Goal: Task Accomplishment & Management: Use online tool/utility

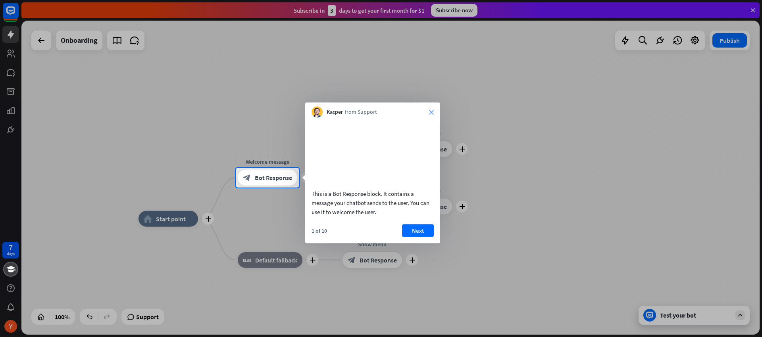
click at [432, 113] on icon "close" at bounding box center [431, 112] width 5 height 5
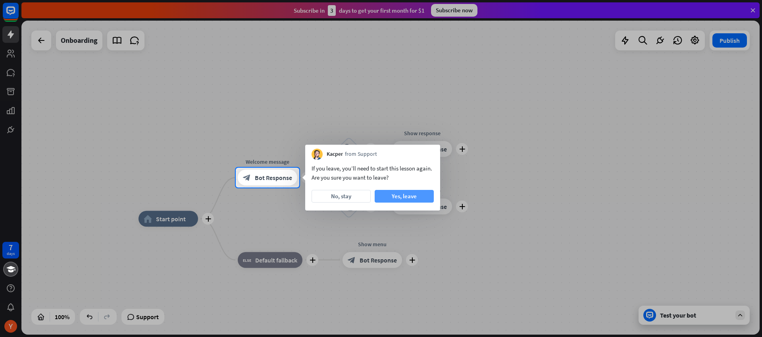
click at [397, 191] on button "Yes, leave" at bounding box center [404, 196] width 59 height 13
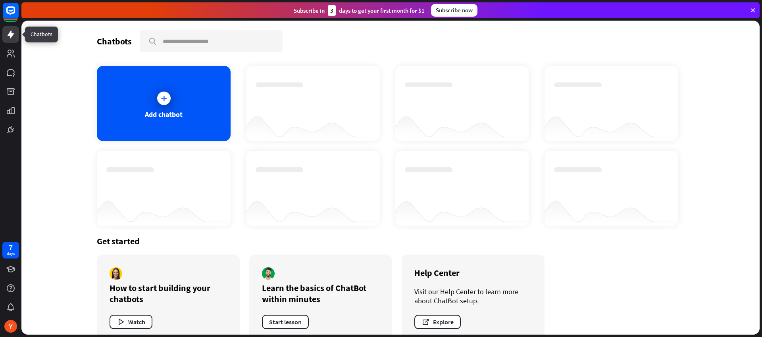
click at [5, 36] on link at bounding box center [10, 34] width 17 height 17
click at [19, 213] on div "7 days" at bounding box center [10, 168] width 21 height 337
click at [12, 49] on icon at bounding box center [11, 54] width 10 height 10
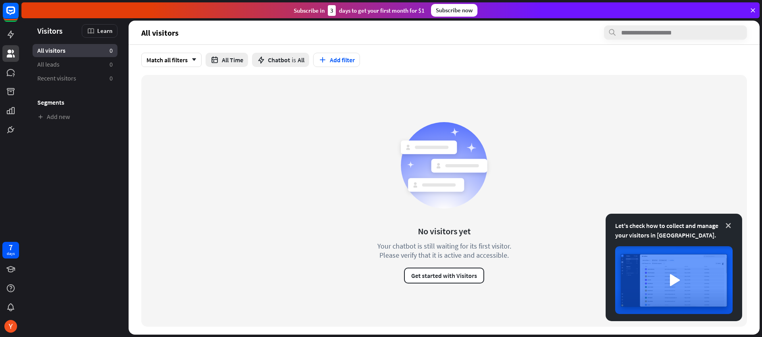
click at [731, 227] on icon at bounding box center [728, 226] width 8 height 8
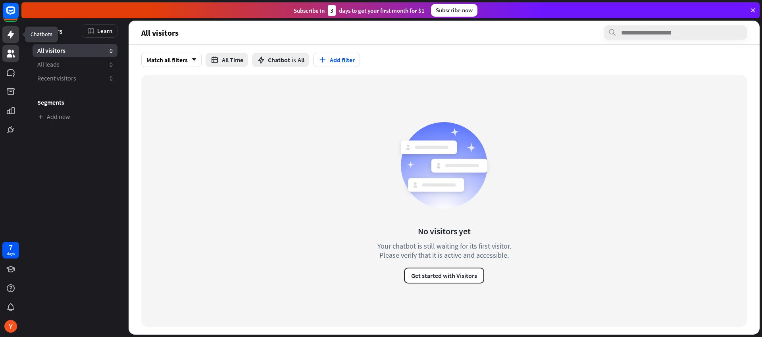
click at [11, 37] on icon at bounding box center [11, 35] width 6 height 8
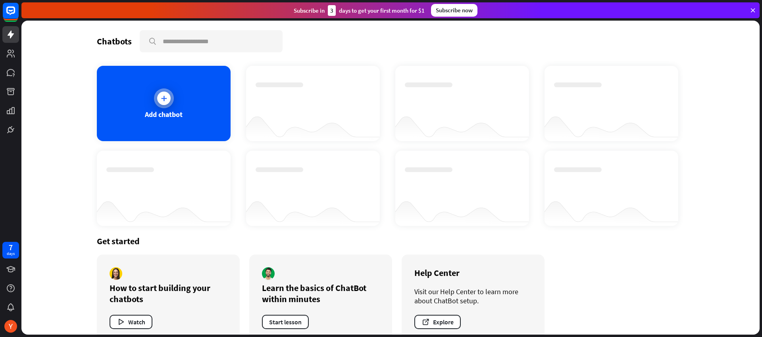
click at [156, 110] on div "Add chatbot" at bounding box center [164, 114] width 38 height 9
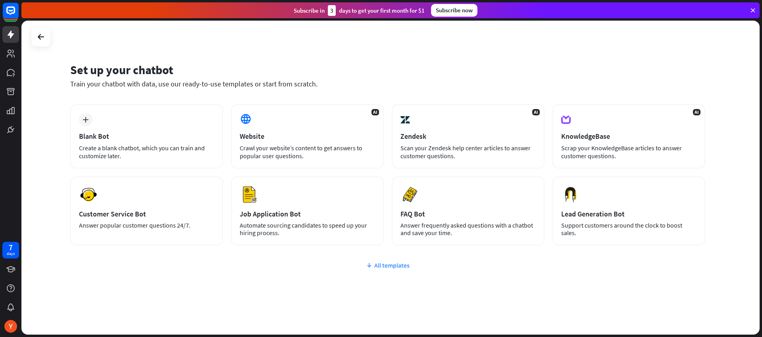
click at [379, 264] on div "All templates" at bounding box center [387, 266] width 635 height 8
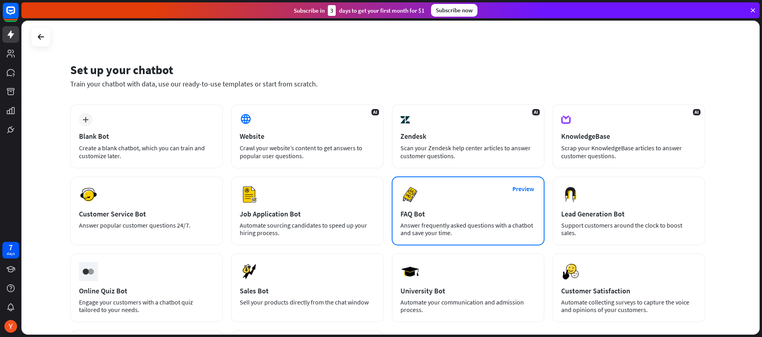
scroll to position [98, 0]
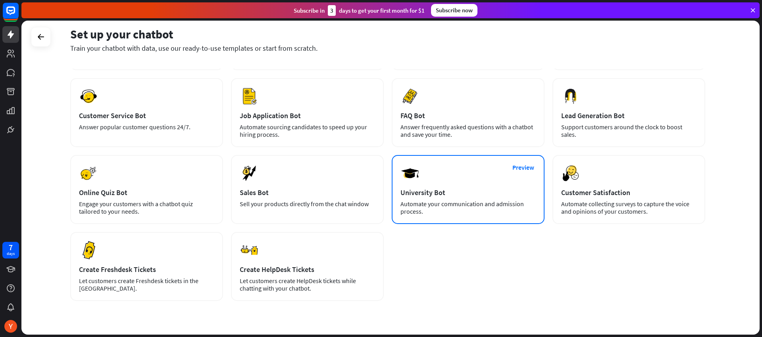
click at [437, 206] on div "Automate your communication and admission process." at bounding box center [467, 207] width 135 height 15
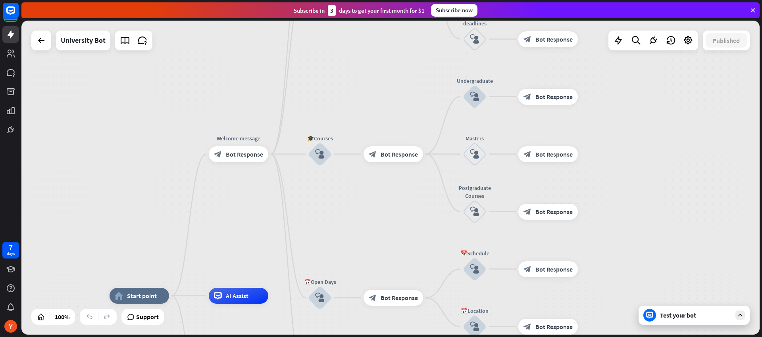
drag, startPoint x: 395, startPoint y: 112, endPoint x: 335, endPoint y: 231, distance: 132.4
click at [335, 231] on div "home_2 Start point Welcome message block_bot_response Bot Response ✨Main menu b…" at bounding box center [390, 178] width 738 height 314
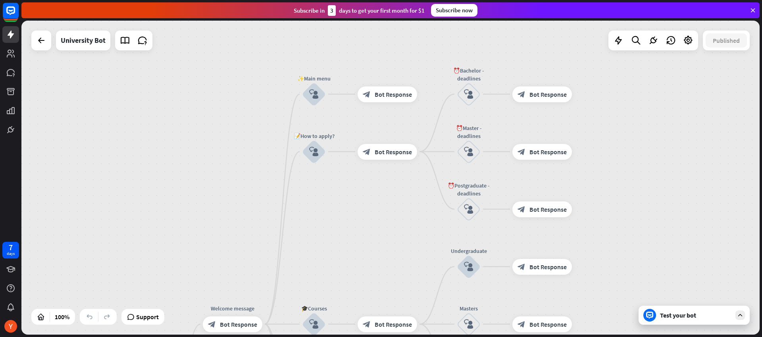
drag, startPoint x: 358, startPoint y: 102, endPoint x: 352, endPoint y: 272, distance: 170.0
click at [352, 272] on div "home_2 Start point Welcome message block_bot_response Bot Response ✨Main menu b…" at bounding box center [390, 178] width 738 height 314
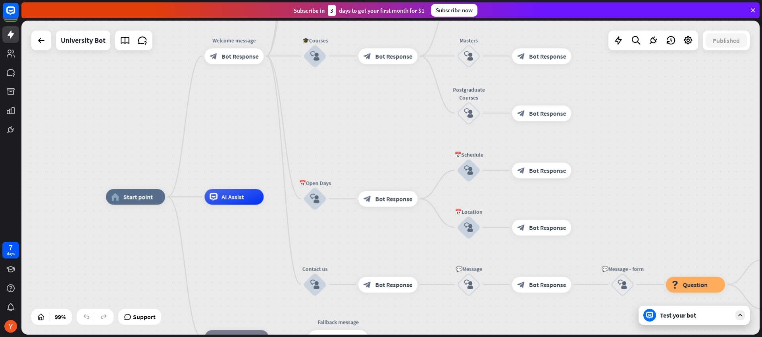
click at [737, 314] on icon at bounding box center [740, 315] width 7 height 7
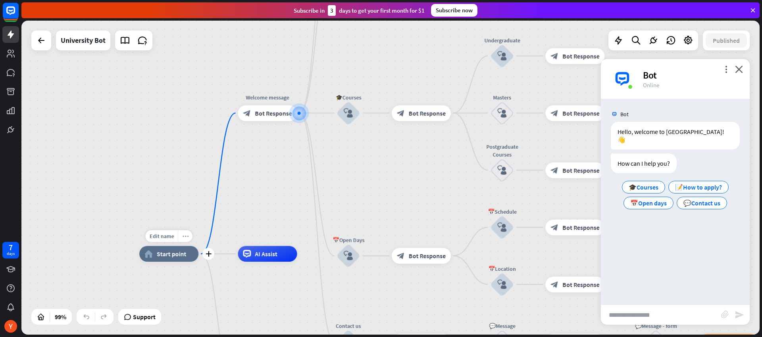
click at [183, 236] on icon "more_horiz" at bounding box center [185, 236] width 6 height 6
click at [188, 172] on div "home_2 Start point Welcome message block_bot_response Bot Response ✨Main menu b…" at bounding box center [390, 178] width 738 height 314
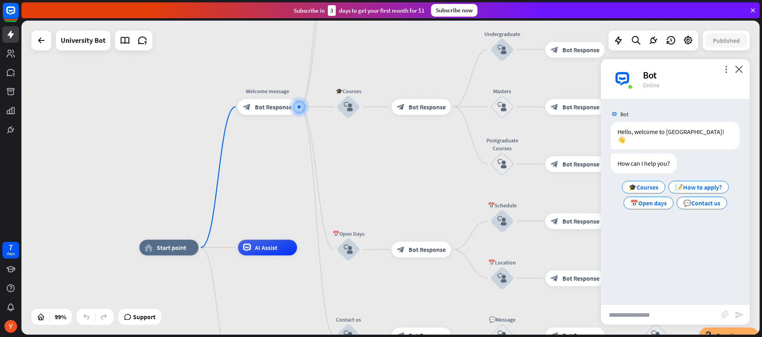
click at [626, 320] on input "text" at bounding box center [661, 315] width 120 height 20
type input "********"
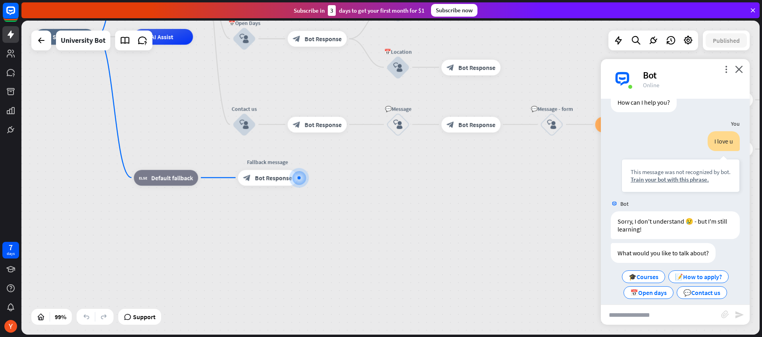
scroll to position [61, 0]
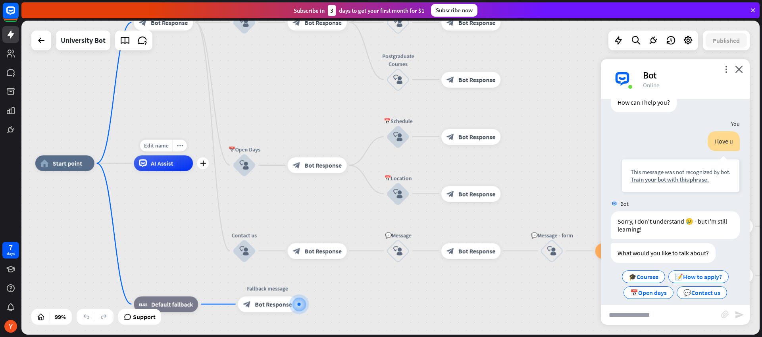
click at [171, 170] on div "AI Assist" at bounding box center [163, 164] width 59 height 16
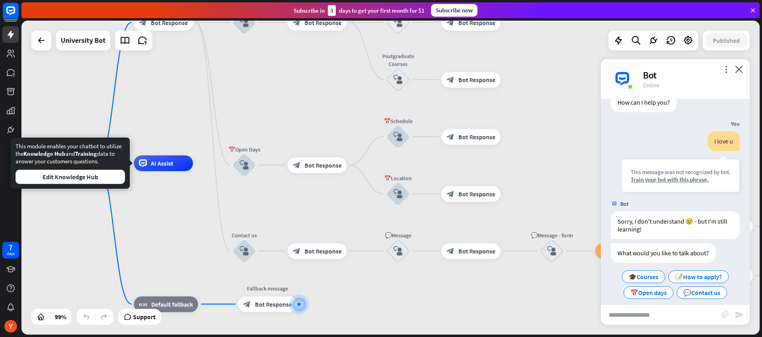
click at [159, 226] on div "home_2 Start point Welcome message block_bot_response Bot Response ✨Main menu b…" at bounding box center [401, 320] width 733 height 312
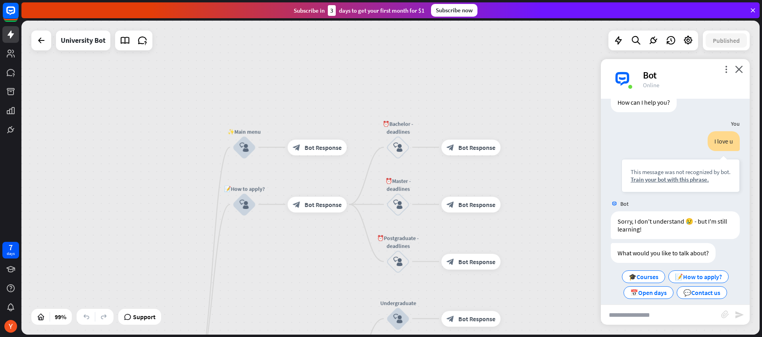
click at [669, 316] on input "text" at bounding box center [661, 315] width 120 height 20
type input "**********"
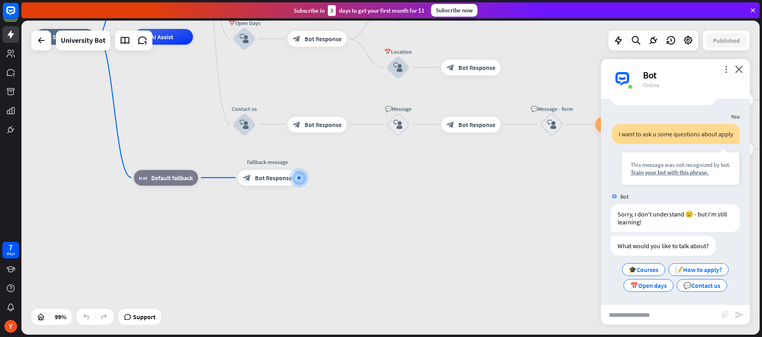
scroll to position [220, 0]
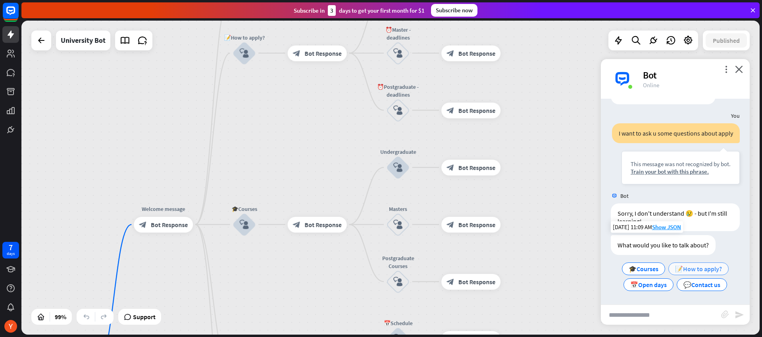
click at [681, 271] on span "📝How to apply?" at bounding box center [698, 269] width 47 height 8
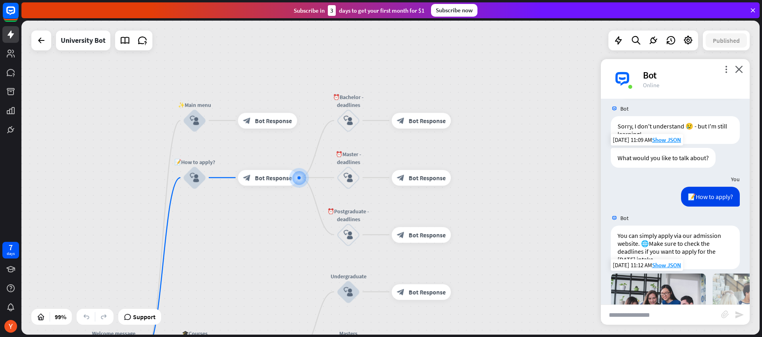
scroll to position [481, 0]
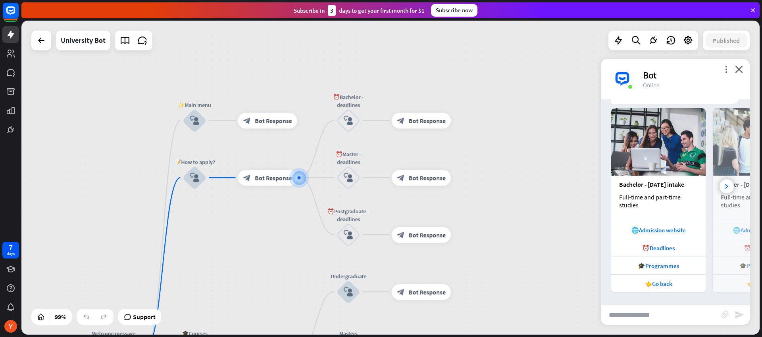
click at [643, 316] on input "text" at bounding box center [661, 315] width 120 height 20
type input "*********"
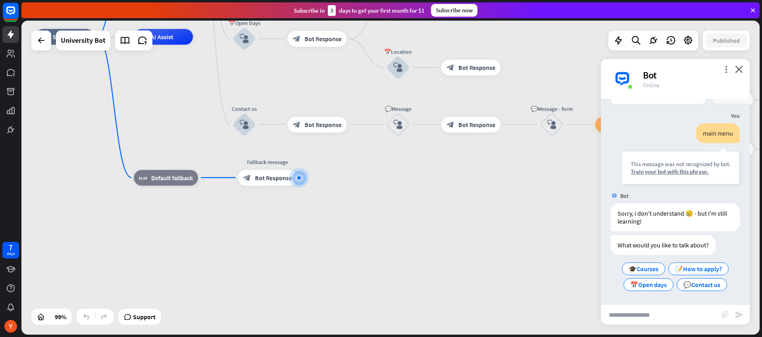
scroll to position [669, 0]
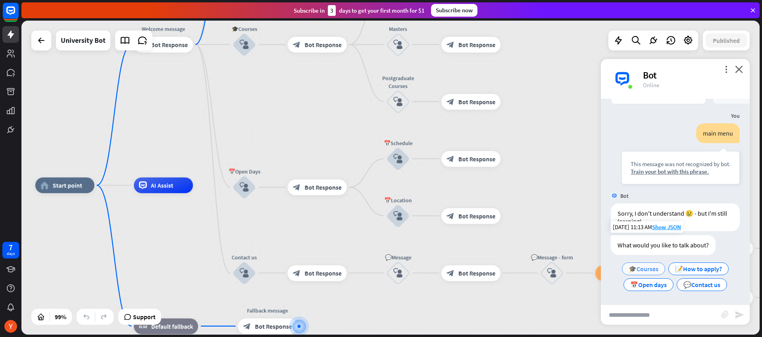
click at [646, 271] on span "🎓Courses" at bounding box center [644, 269] width 30 height 8
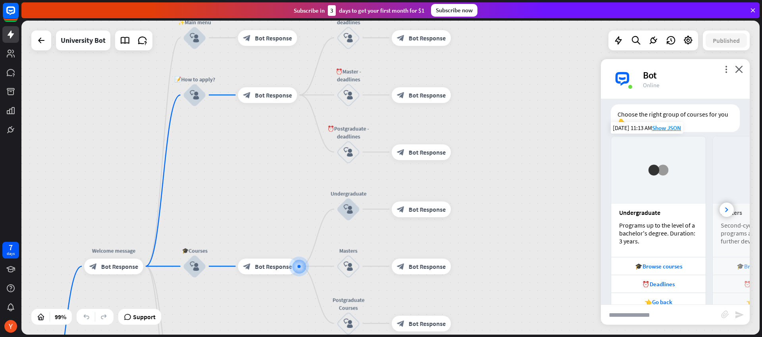
scroll to position [896, 0]
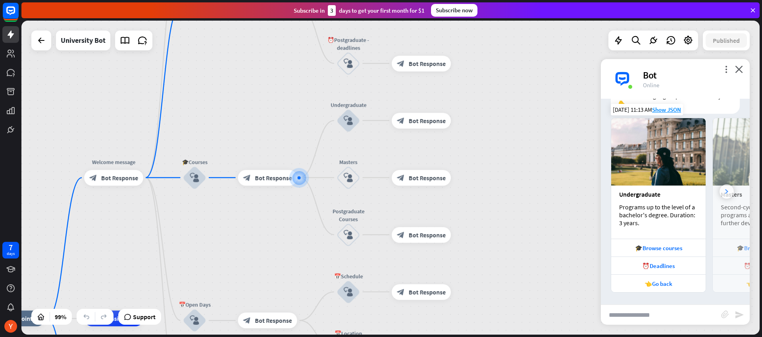
click at [723, 189] on div at bounding box center [727, 192] width 14 height 14
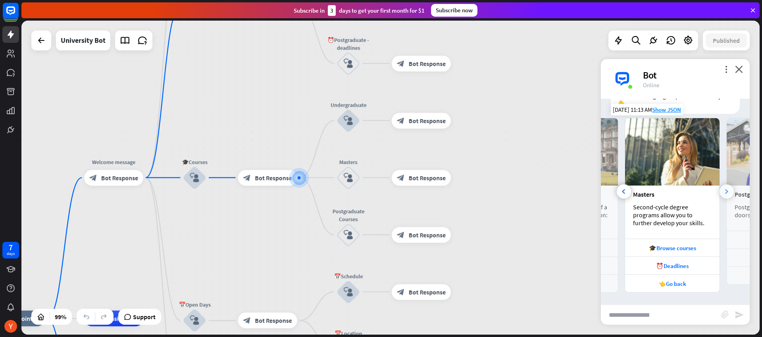
click at [725, 191] on icon at bounding box center [726, 191] width 3 height 5
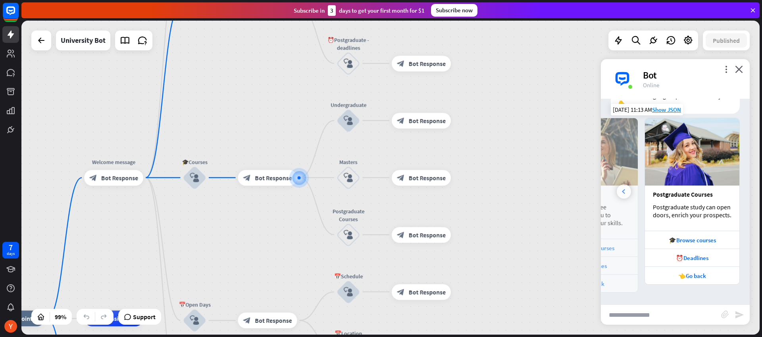
click at [629, 191] on div at bounding box center [624, 192] width 14 height 14
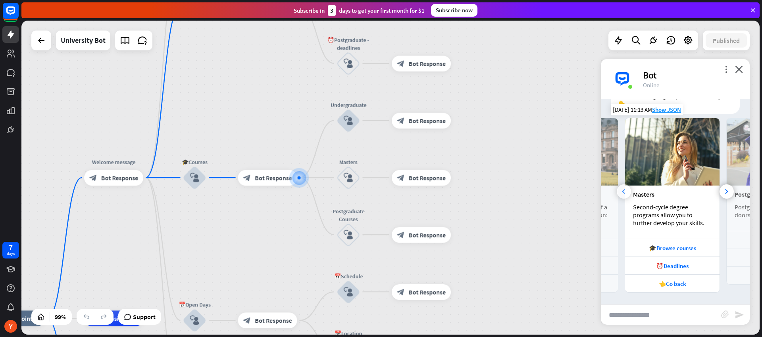
click at [629, 191] on div at bounding box center [624, 192] width 14 height 14
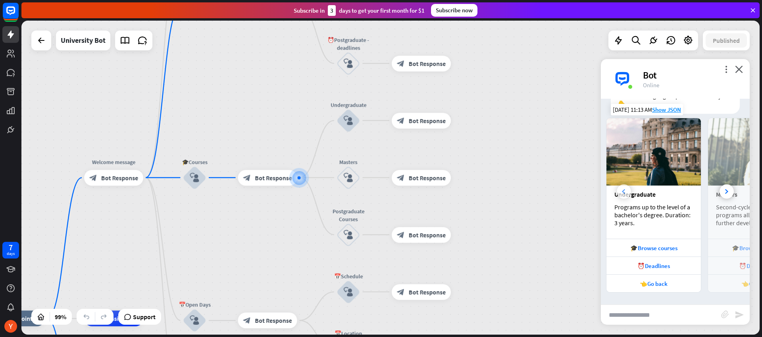
scroll to position [0, 0]
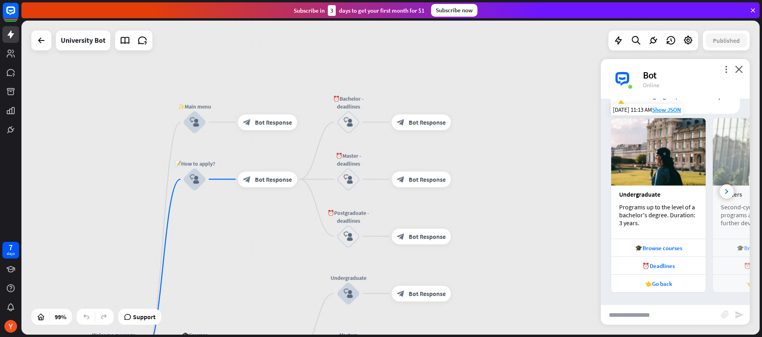
click at [644, 310] on input "text" at bounding box center [661, 315] width 120 height 20
type input "**********"
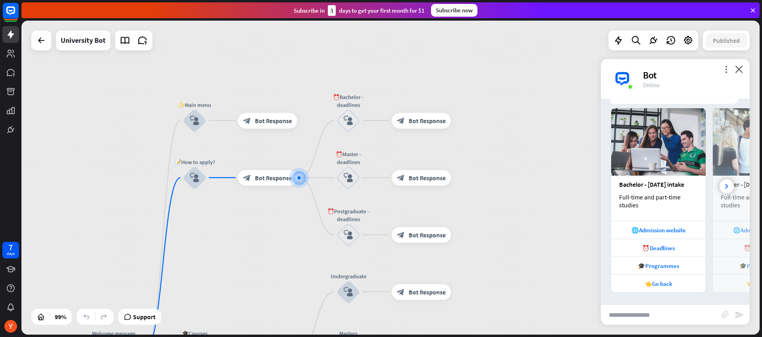
scroll to position [1195, 0]
click at [350, 121] on icon "block_user_input" at bounding box center [349, 121] width 10 height 10
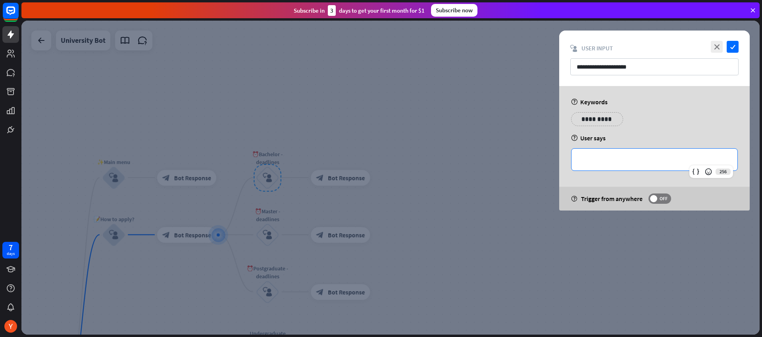
click at [592, 161] on p "**********" at bounding box center [654, 160] width 150 height 10
click at [606, 185] on div "**********" at bounding box center [654, 148] width 191 height 125
click at [639, 66] on input "**********" at bounding box center [654, 66] width 168 height 17
click at [518, 109] on div at bounding box center [390, 178] width 738 height 314
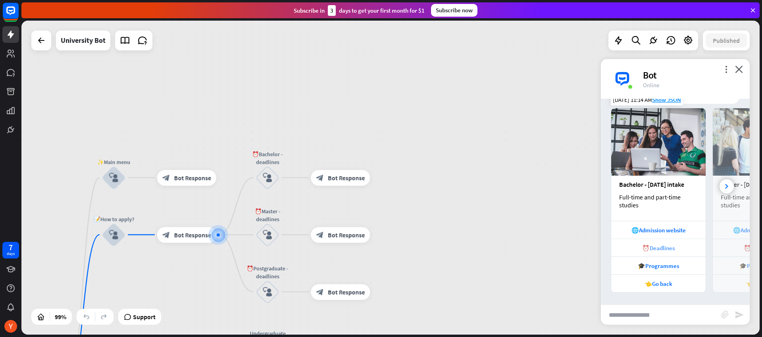
click at [659, 248] on div "⏰Deadlines" at bounding box center [658, 248] width 87 height 8
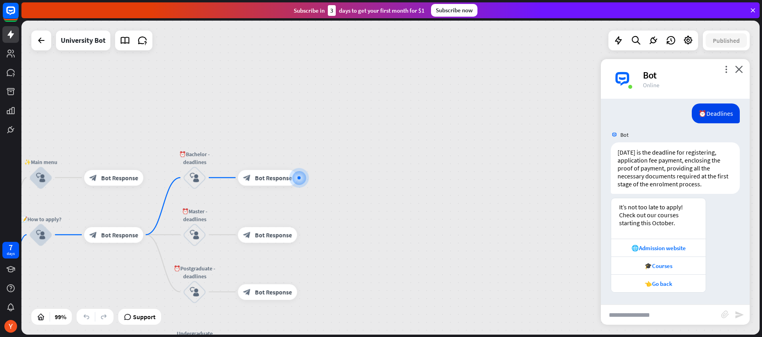
scroll to position [1403, 0]
click at [264, 182] on div "block_bot_response Bot Response" at bounding box center [267, 178] width 59 height 16
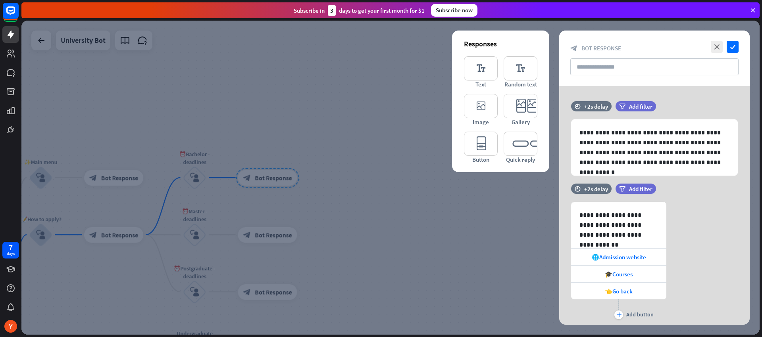
click at [505, 238] on div at bounding box center [390, 178] width 738 height 314
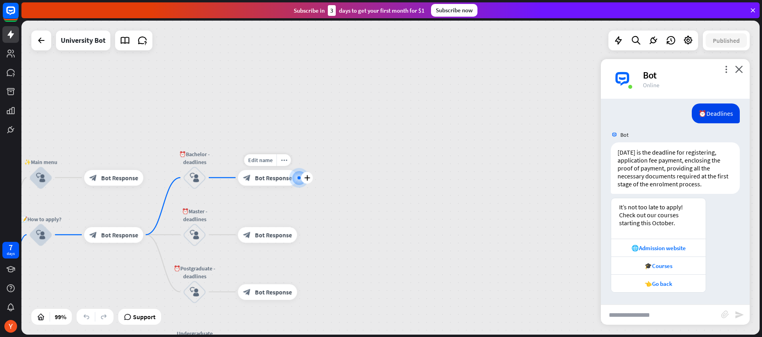
click at [264, 179] on span "Bot Response" at bounding box center [273, 178] width 37 height 8
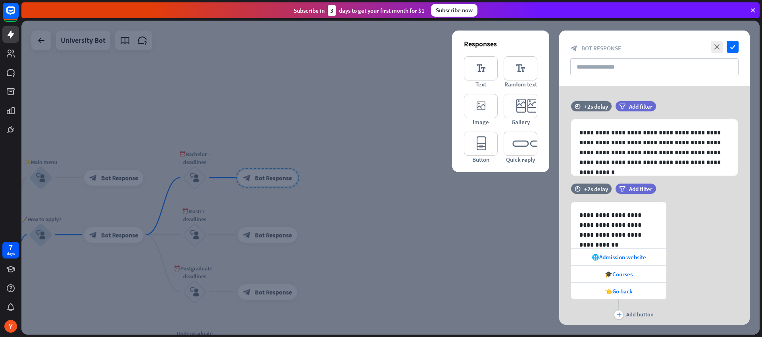
click at [489, 221] on div at bounding box center [390, 178] width 738 height 314
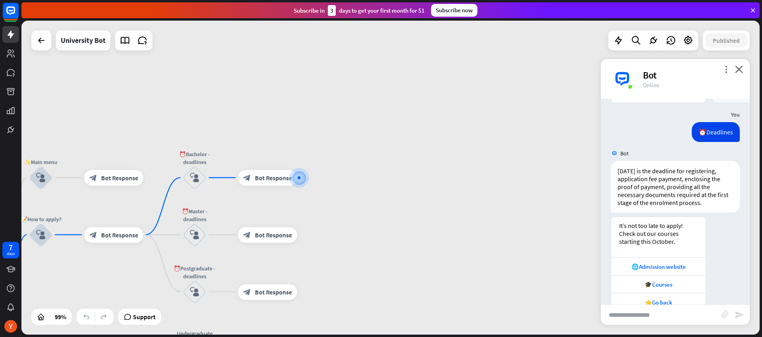
scroll to position [1285, 0]
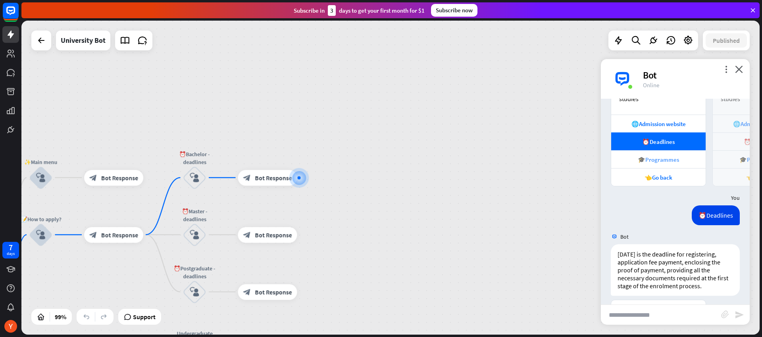
click at [665, 164] on div "🎓Programmes" at bounding box center [658, 160] width 87 height 8
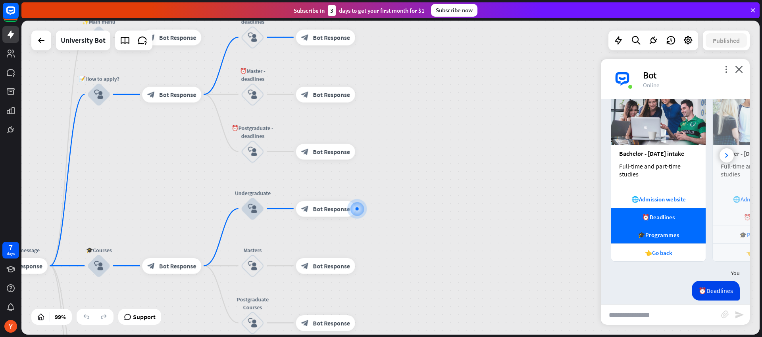
scroll to position [1199, 0]
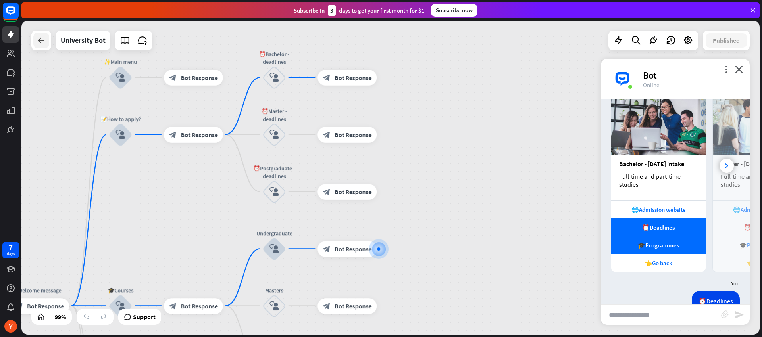
click at [46, 39] on icon at bounding box center [42, 41] width 10 height 10
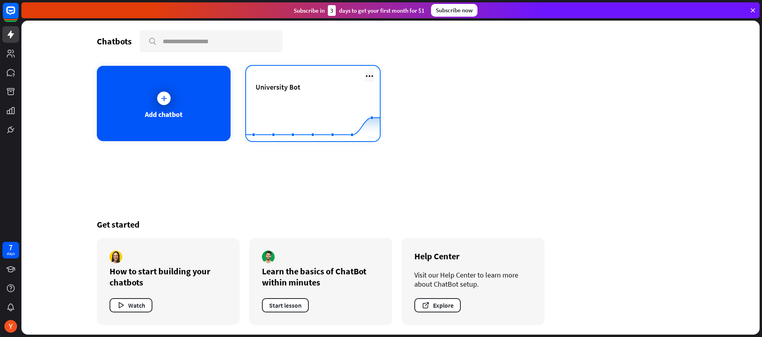
click at [367, 76] on icon at bounding box center [370, 76] width 10 height 10
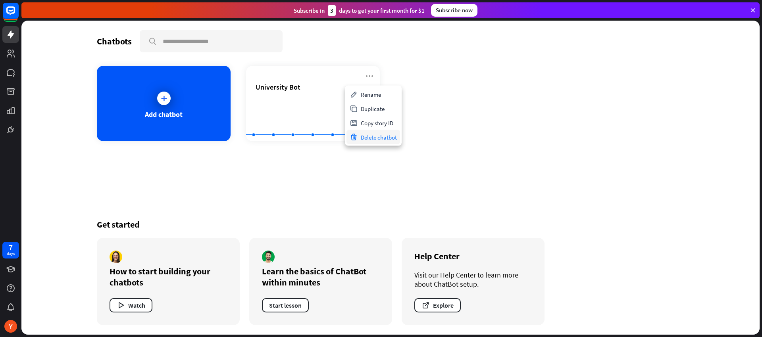
click at [370, 134] on div "Delete chatbot" at bounding box center [373, 137] width 54 height 14
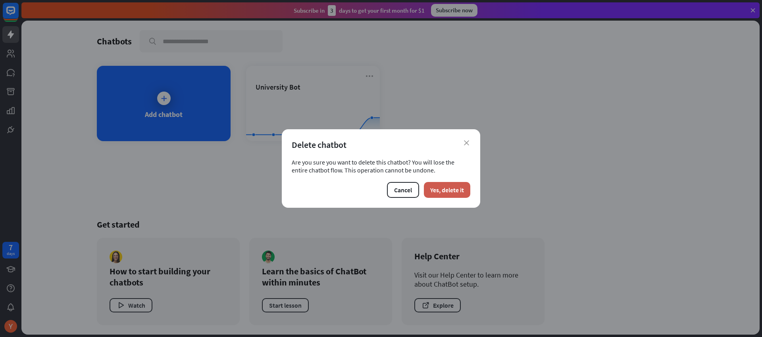
click at [455, 191] on button "Yes, delete it" at bounding box center [447, 190] width 46 height 16
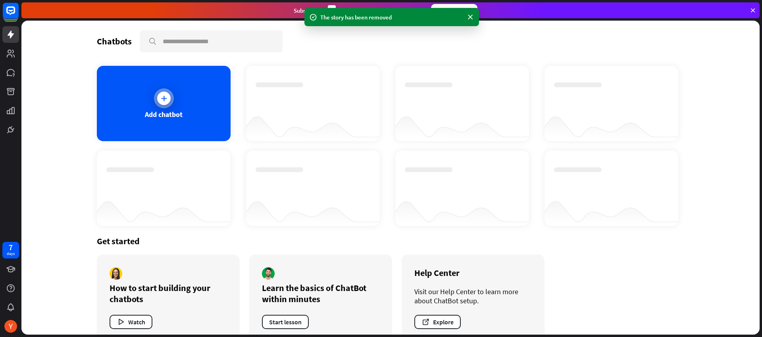
click at [170, 98] on div at bounding box center [164, 99] width 20 height 20
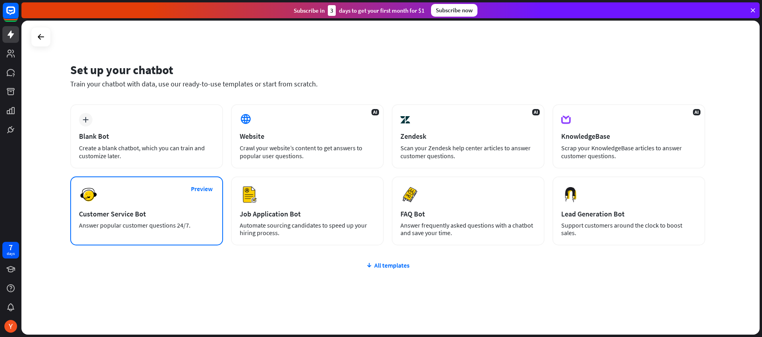
click at [112, 213] on div "Customer Service Bot" at bounding box center [146, 214] width 135 height 9
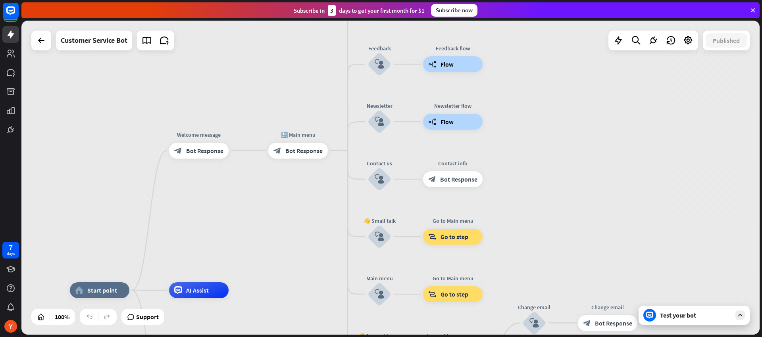
drag, startPoint x: 413, startPoint y: 126, endPoint x: 324, endPoint y: 254, distance: 156.0
click at [324, 254] on div "home_2 Start point Welcome message block_bot_response Bot Response 🔙 Main menu …" at bounding box center [390, 178] width 738 height 314
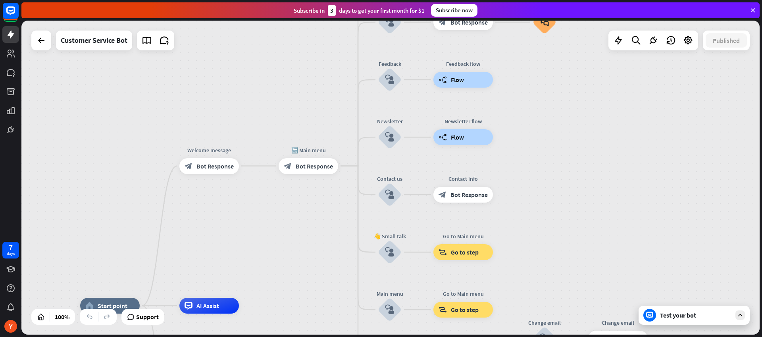
click at [738, 318] on icon at bounding box center [740, 315] width 7 height 7
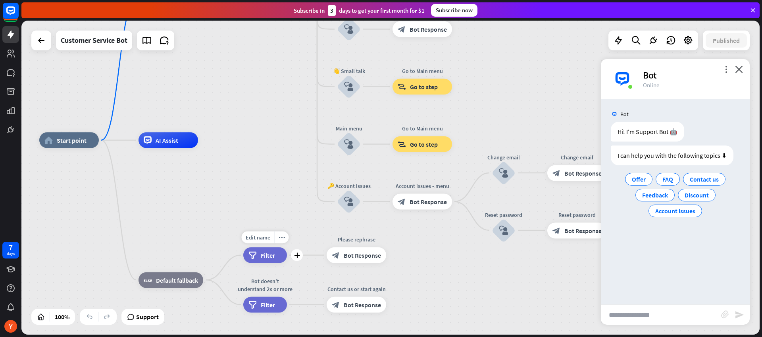
click at [271, 258] on span "Filter" at bounding box center [268, 256] width 14 height 8
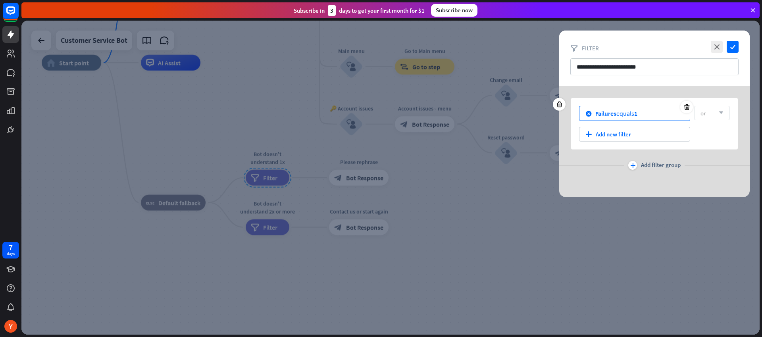
click at [646, 113] on div "block_failure Failures equals 1" at bounding box center [634, 113] width 111 height 15
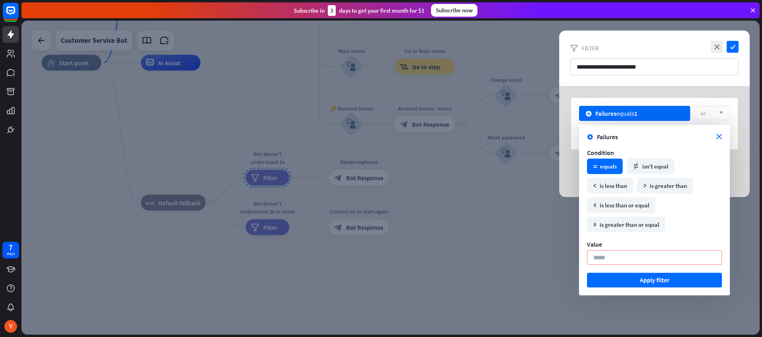
click at [742, 161] on div "plus Add filter group" at bounding box center [654, 166] width 191 height 16
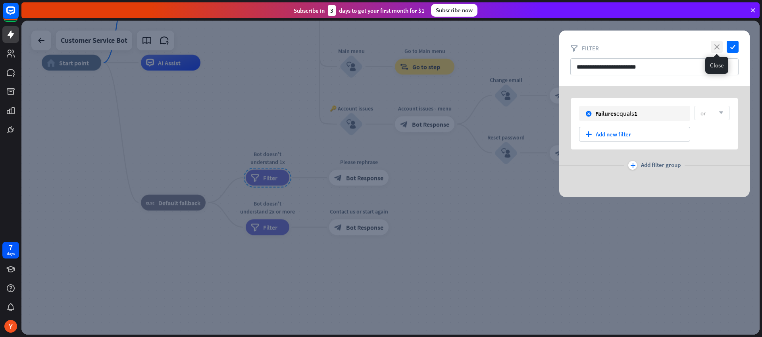
click at [714, 47] on icon "close" at bounding box center [717, 47] width 12 height 12
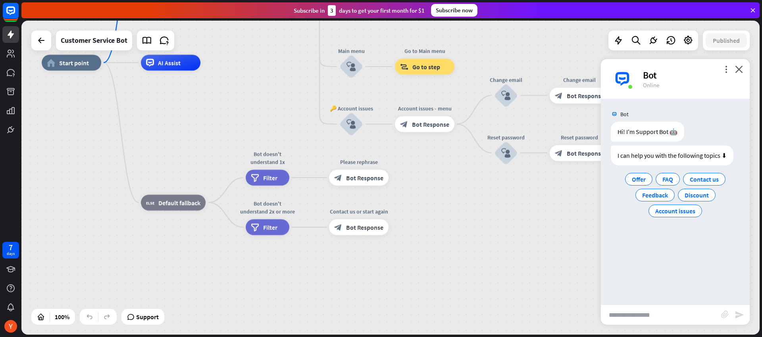
click at [647, 311] on input "text" at bounding box center [661, 315] width 120 height 20
type input "********"
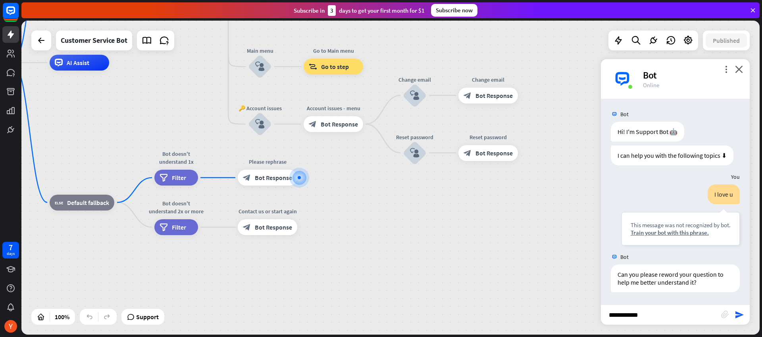
type input "**********"
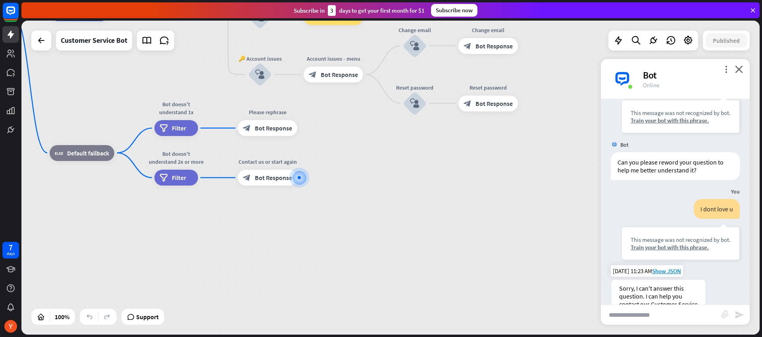
scroll to position [200, 0]
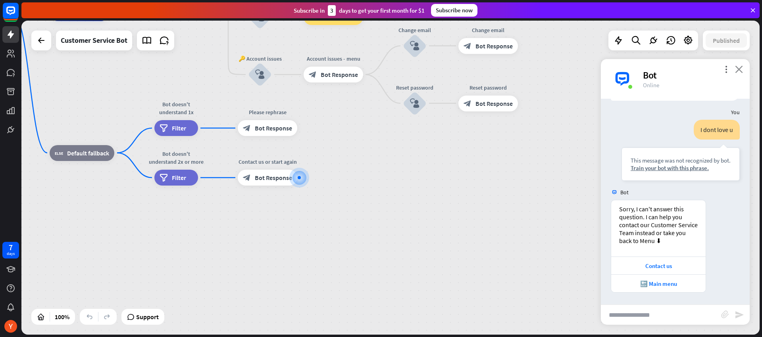
click at [740, 69] on icon "close" at bounding box center [739, 69] width 8 height 8
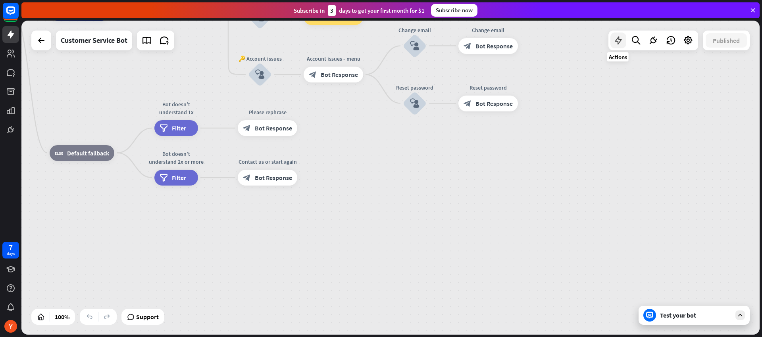
click at [620, 44] on icon at bounding box center [618, 40] width 10 height 10
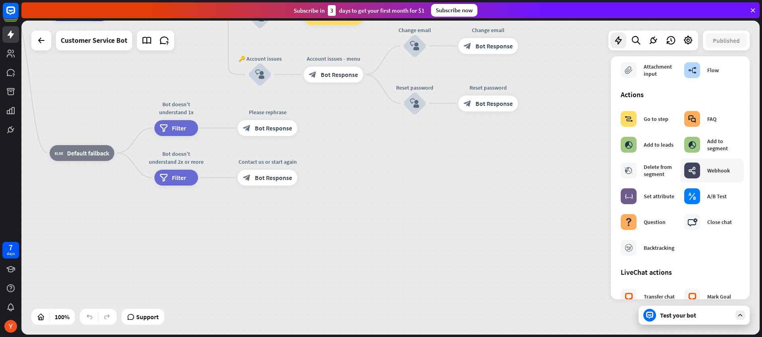
scroll to position [92, 0]
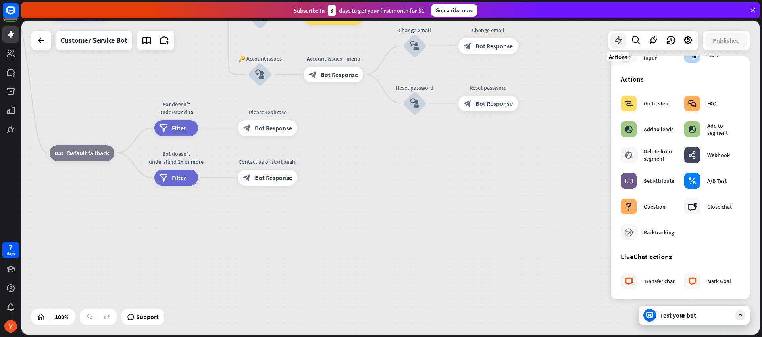
click at [622, 38] on icon at bounding box center [618, 40] width 10 height 10
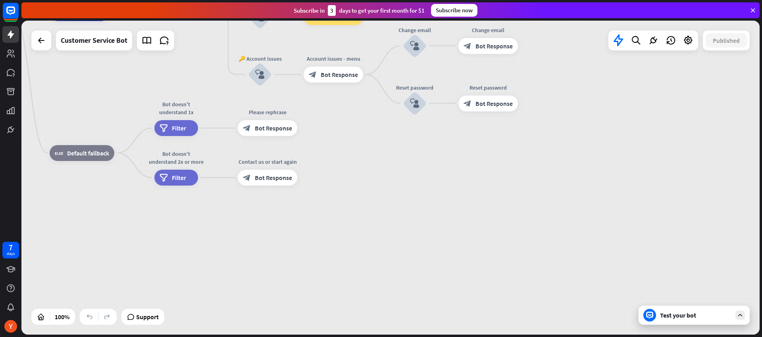
click at [581, 103] on div "home_2 Start point Welcome message block_bot_response Bot Response 🔙 Main menu …" at bounding box center [319, 170] width 738 height 314
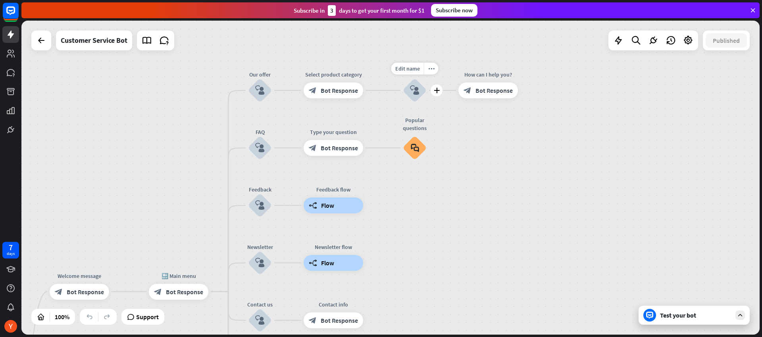
click at [425, 89] on div "block_user_input" at bounding box center [415, 91] width 24 height 24
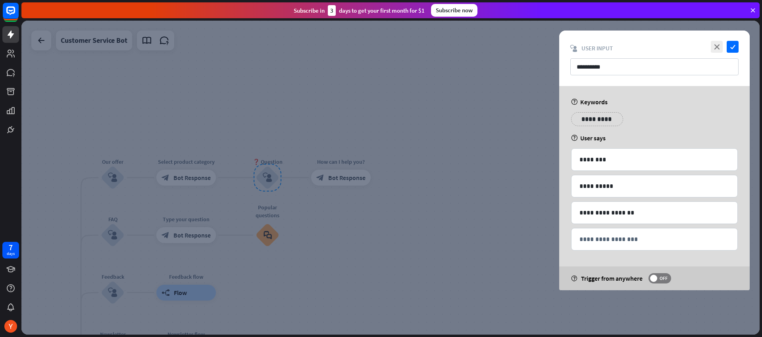
click at [502, 171] on div at bounding box center [390, 178] width 738 height 314
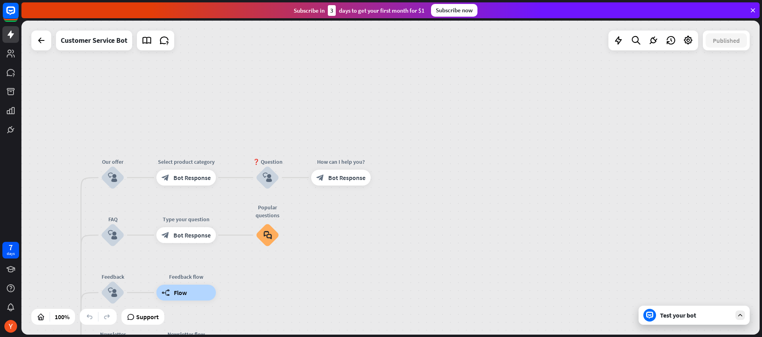
click at [411, 228] on div "home_2 Start point Welcome message block_bot_response Bot Response 🔙 Main menu …" at bounding box center [390, 178] width 738 height 314
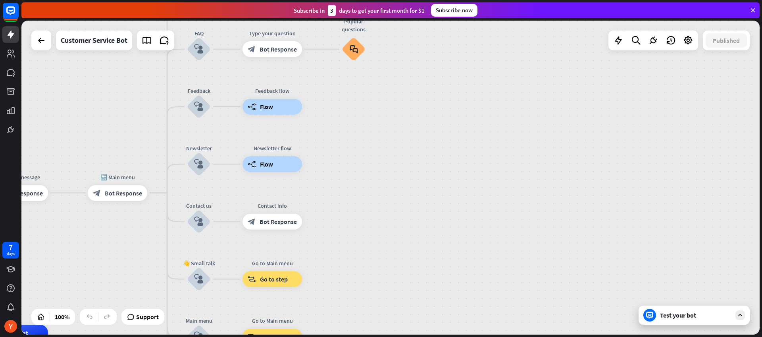
drag, startPoint x: 374, startPoint y: 187, endPoint x: 470, endPoint y: 158, distance: 99.3
click at [468, 158] on div "home_2 Start point Welcome message block_bot_response Bot Response 🔙 Main menu …" at bounding box center [390, 178] width 738 height 314
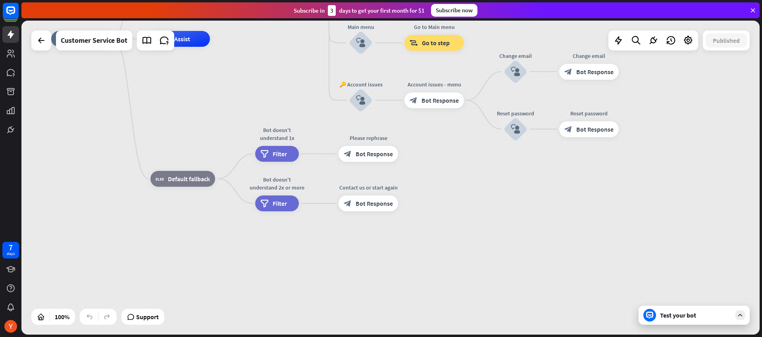
drag, startPoint x: 323, startPoint y: 225, endPoint x: 460, endPoint y: 223, distance: 136.5
click at [459, 223] on div "home_2 Start point Welcome message block_bot_response Bot Response 🔙 Main menu …" at bounding box center [420, 196] width 738 height 314
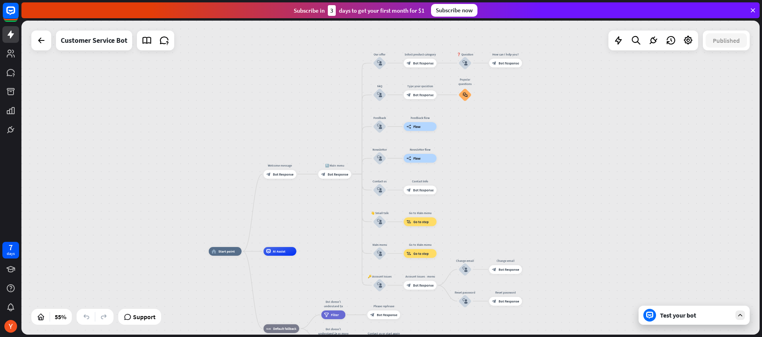
drag, startPoint x: 501, startPoint y: 152, endPoint x: 475, endPoint y: 222, distance: 75.3
click at [475, 222] on div "home_2 Start point Welcome message block_bot_response Bot Response 🔙 Main menu …" at bounding box center [390, 178] width 738 height 314
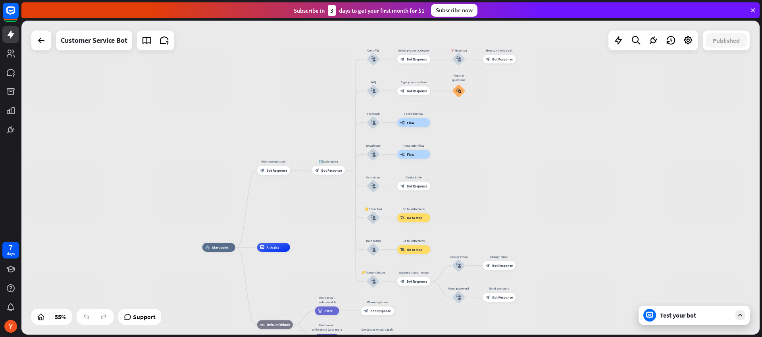
drag, startPoint x: 512, startPoint y: 169, endPoint x: 505, endPoint y: 164, distance: 8.7
click at [506, 166] on div "home_2 Start point Welcome message block_bot_response Bot Response 🔙 Main menu …" at bounding box center [390, 178] width 738 height 314
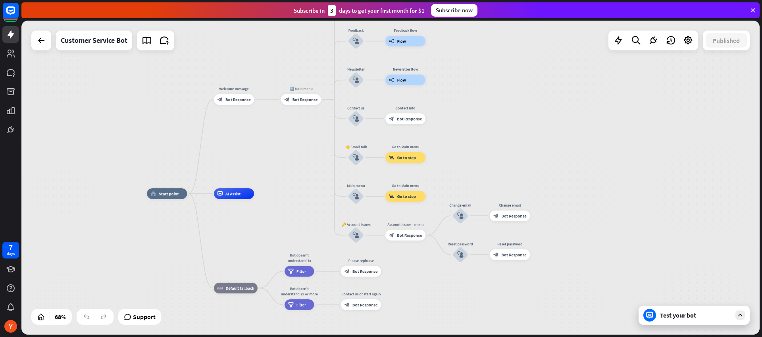
drag, startPoint x: 524, startPoint y: 181, endPoint x: 536, endPoint y: 107, distance: 75.5
click at [536, 107] on div "home_2 Start point Welcome message block_bot_response Bot Response 🔙 Main menu …" at bounding box center [390, 178] width 738 height 314
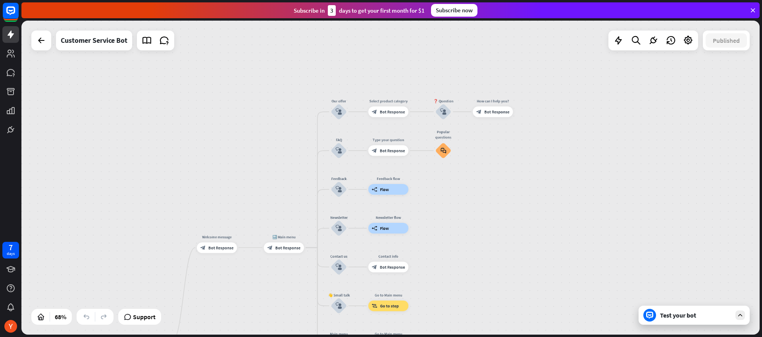
drag, startPoint x: 508, startPoint y: 109, endPoint x: 491, endPoint y: 262, distance: 154.2
click at [491, 262] on div "home_2 Start point Welcome message block_bot_response Bot Response 🔙 Main menu …" at bounding box center [390, 178] width 738 height 314
click at [446, 112] on div "block_user_input" at bounding box center [443, 112] width 16 height 16
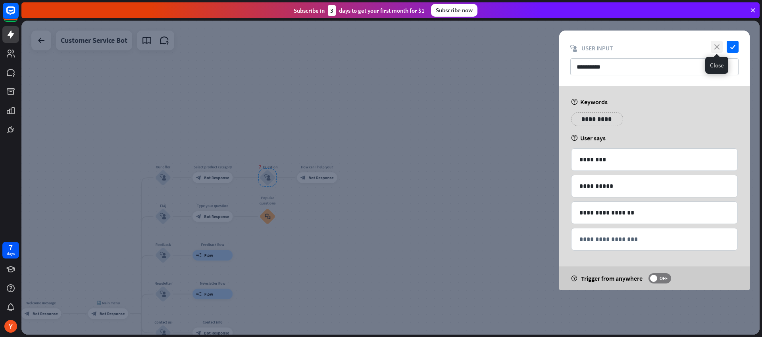
click at [714, 45] on icon "close" at bounding box center [717, 47] width 12 height 12
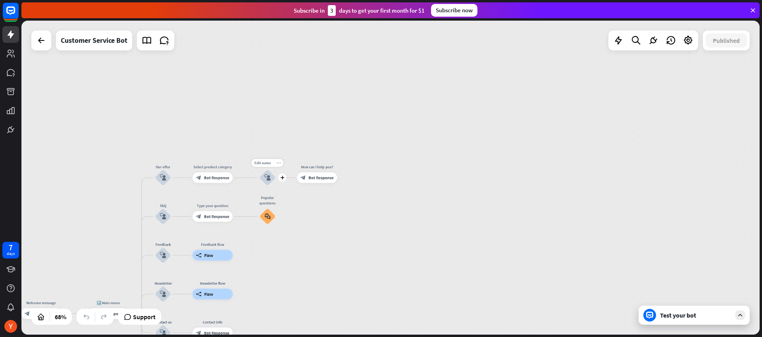
click at [282, 163] on div "more_horiz" at bounding box center [278, 163] width 10 height 8
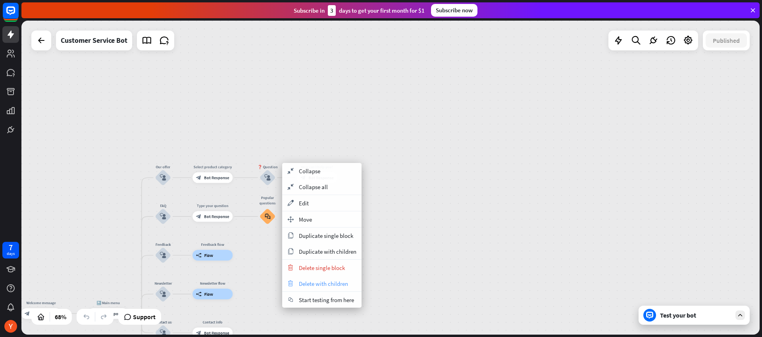
click at [306, 287] on span "Delete with children" at bounding box center [323, 284] width 49 height 8
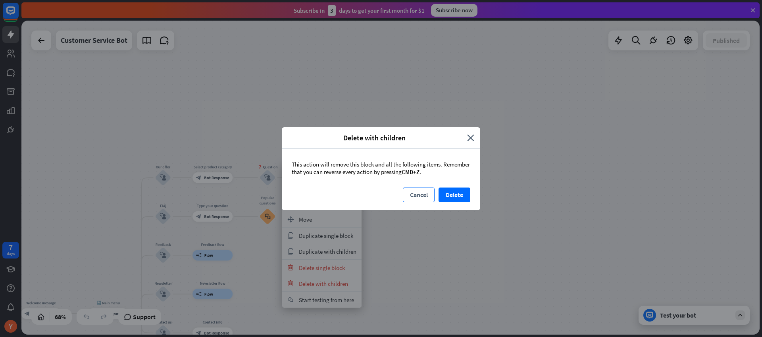
click at [423, 199] on button "Cancel" at bounding box center [419, 195] width 32 height 15
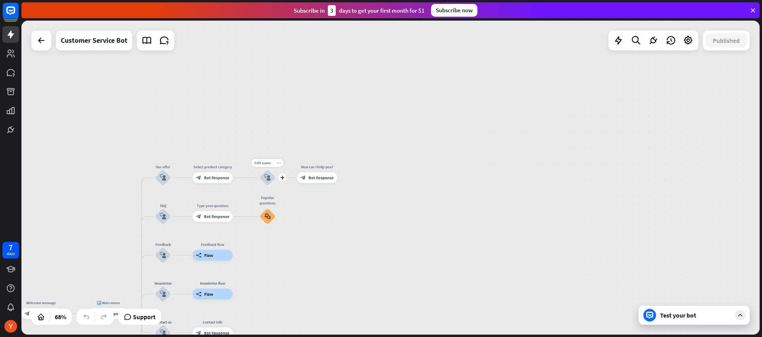
click at [278, 163] on icon "more_horiz" at bounding box center [279, 163] width 4 height 4
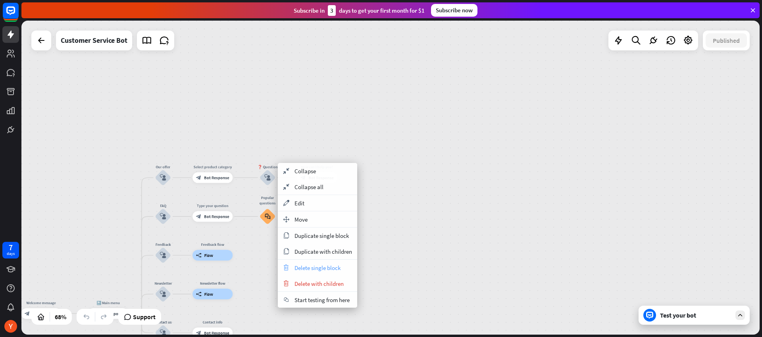
click at [304, 266] on span "Delete single block" at bounding box center [317, 268] width 46 height 8
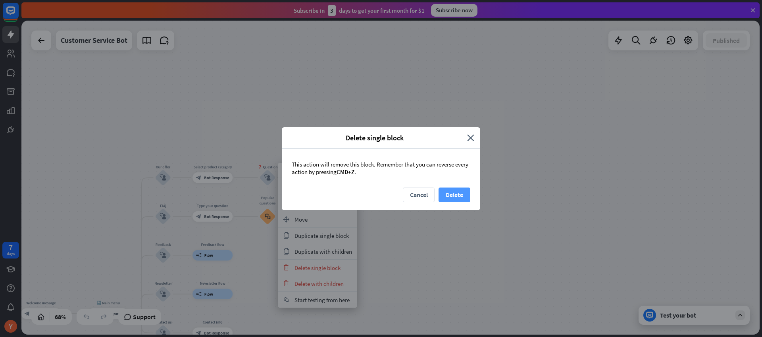
click at [463, 193] on button "Delete" at bounding box center [455, 195] width 32 height 15
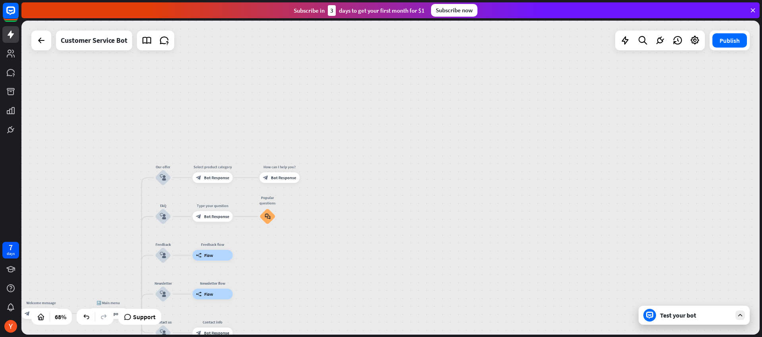
click at [594, 133] on div "home_2 Start point Welcome message block_bot_response Bot Response 🔙 Main menu …" at bounding box center [390, 178] width 738 height 314
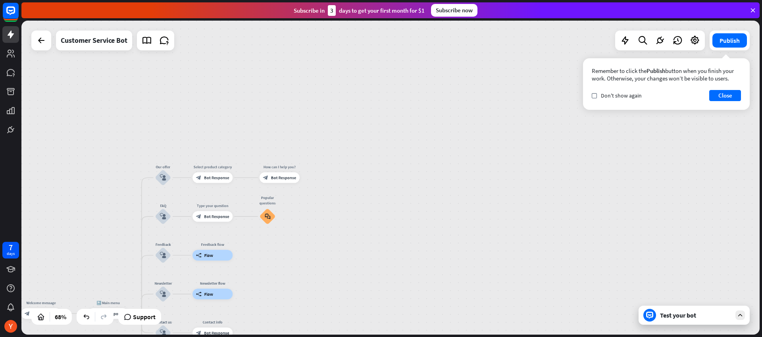
click at [341, 171] on div "home_2 Start point Welcome message block_bot_response Bot Response 🔙 Main menu …" at bounding box center [390, 178] width 738 height 314
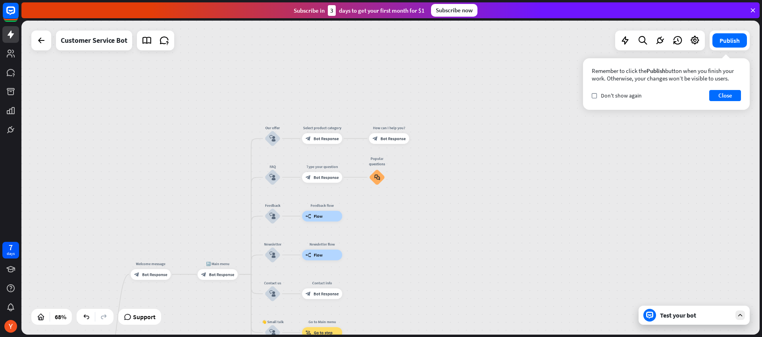
drag, startPoint x: 350, startPoint y: 181, endPoint x: 475, endPoint y: 148, distance: 128.6
click at [475, 148] on div "home_2 Start point Welcome message block_bot_response Bot Response 🔙 Main menu …" at bounding box center [390, 178] width 738 height 314
